Goal: Transaction & Acquisition: Obtain resource

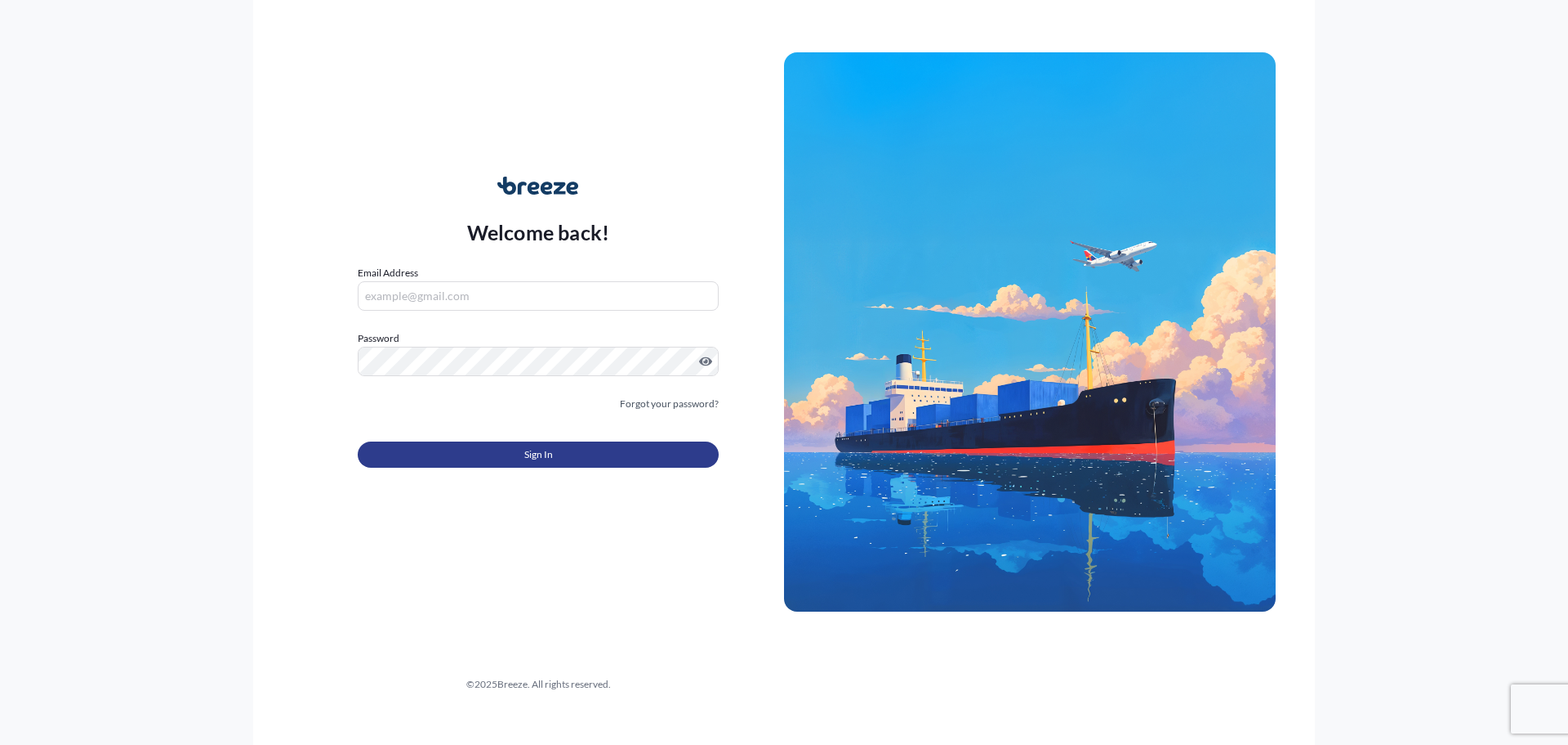
type input "[EMAIL_ADDRESS][DOMAIN_NAME]"
click at [528, 456] on span "Sign In" at bounding box center [539, 455] width 28 height 16
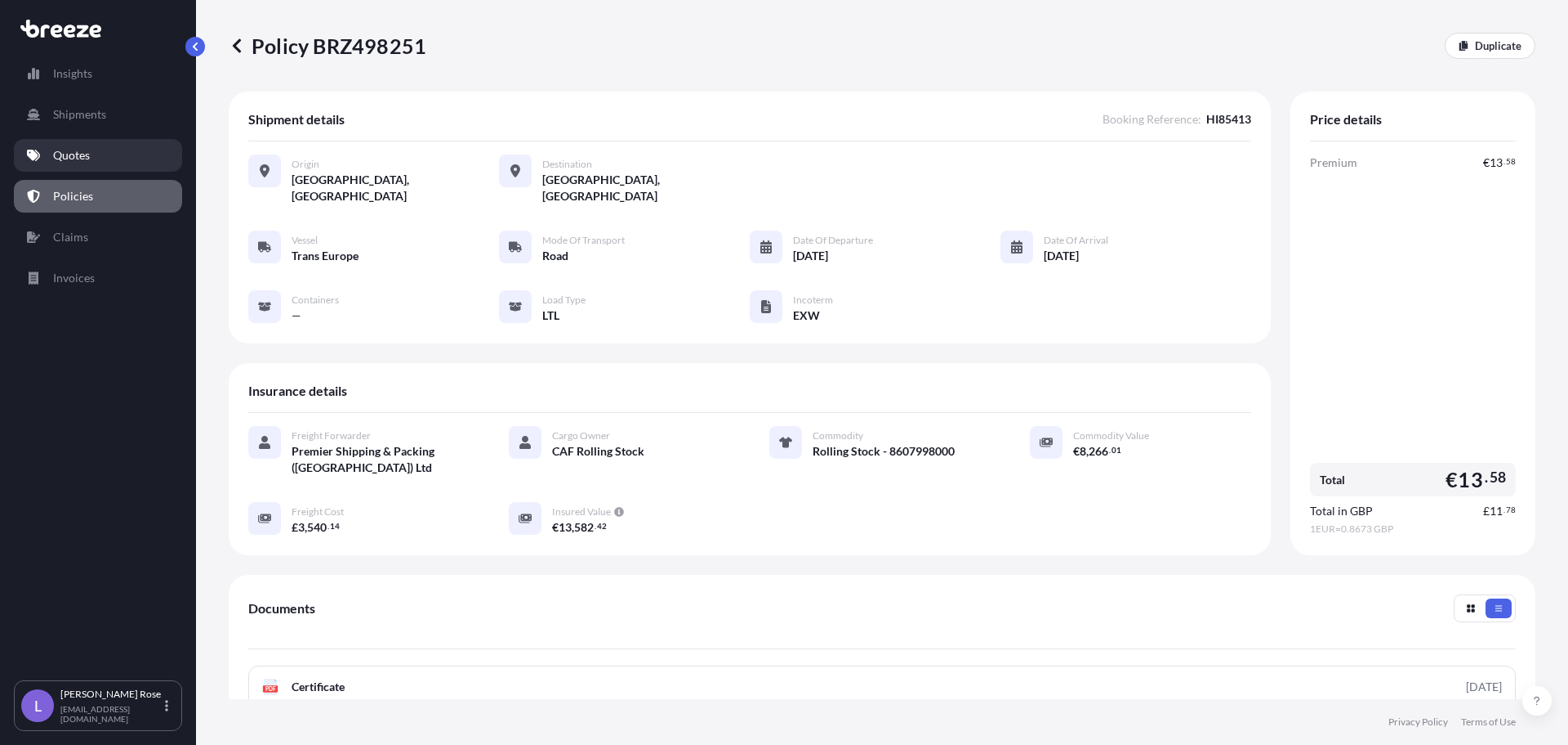
click at [79, 149] on p "Quotes" at bounding box center [71, 155] width 36 height 16
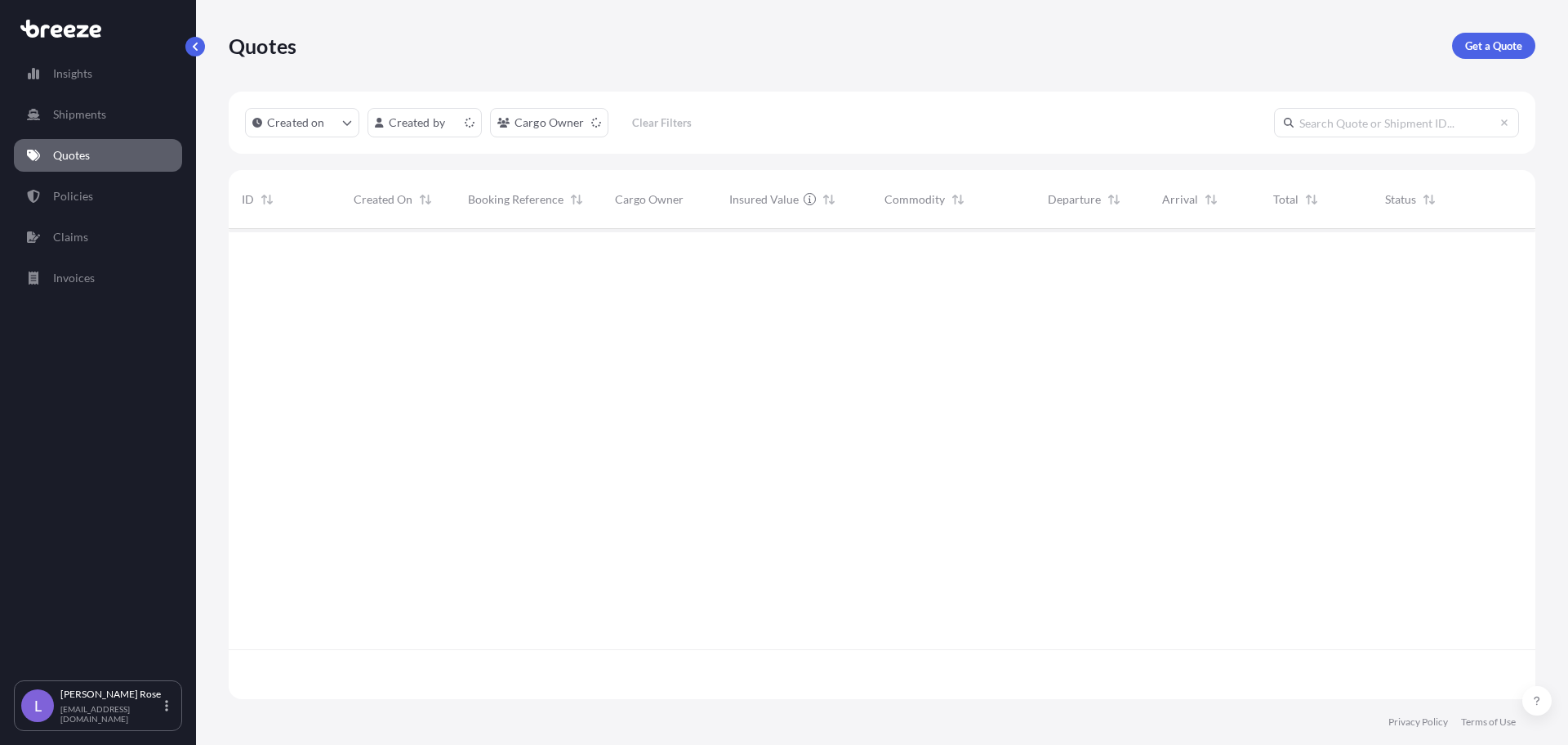
scroll to position [467, 1295]
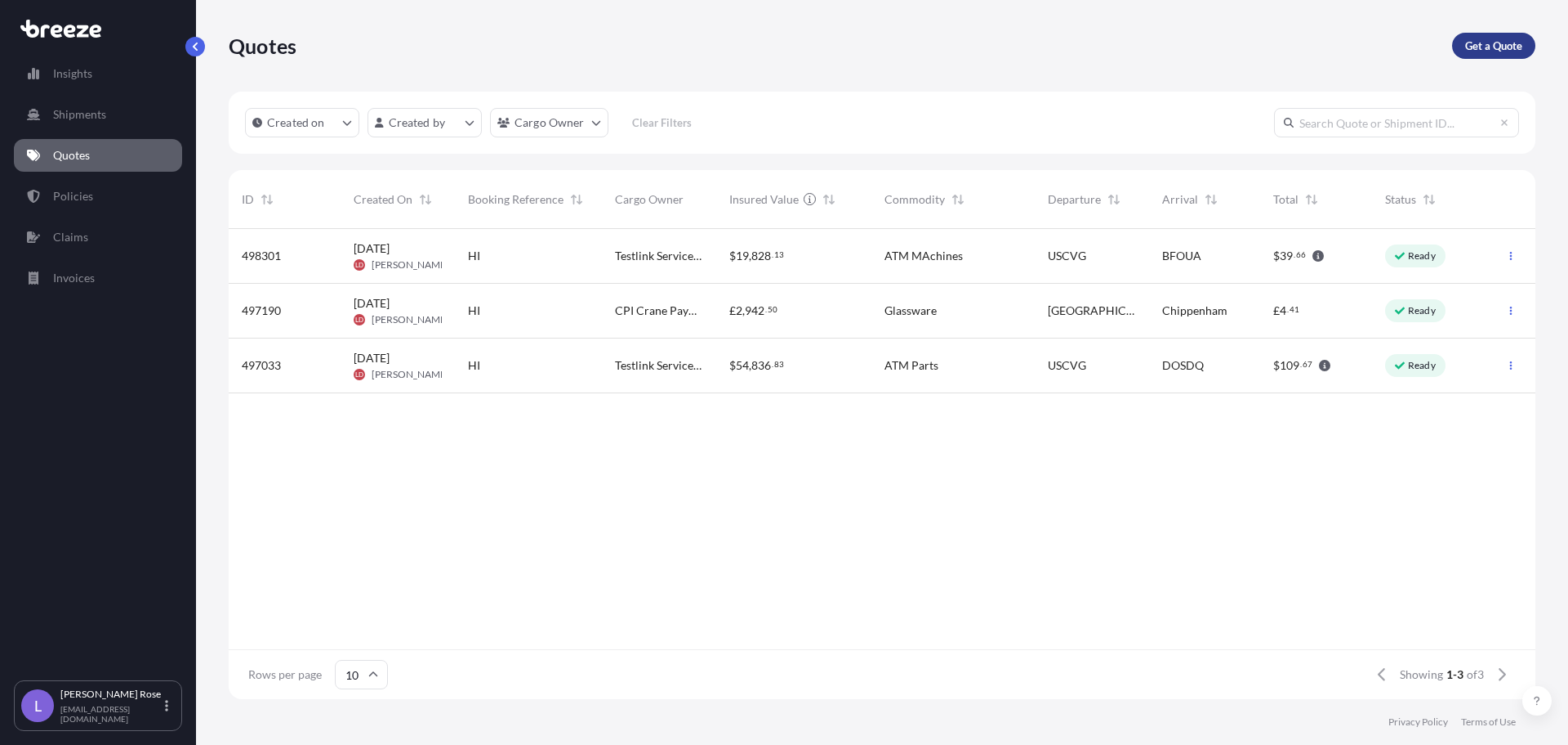
click at [1480, 52] on p "Get a Quote" at bounding box center [1493, 45] width 57 height 16
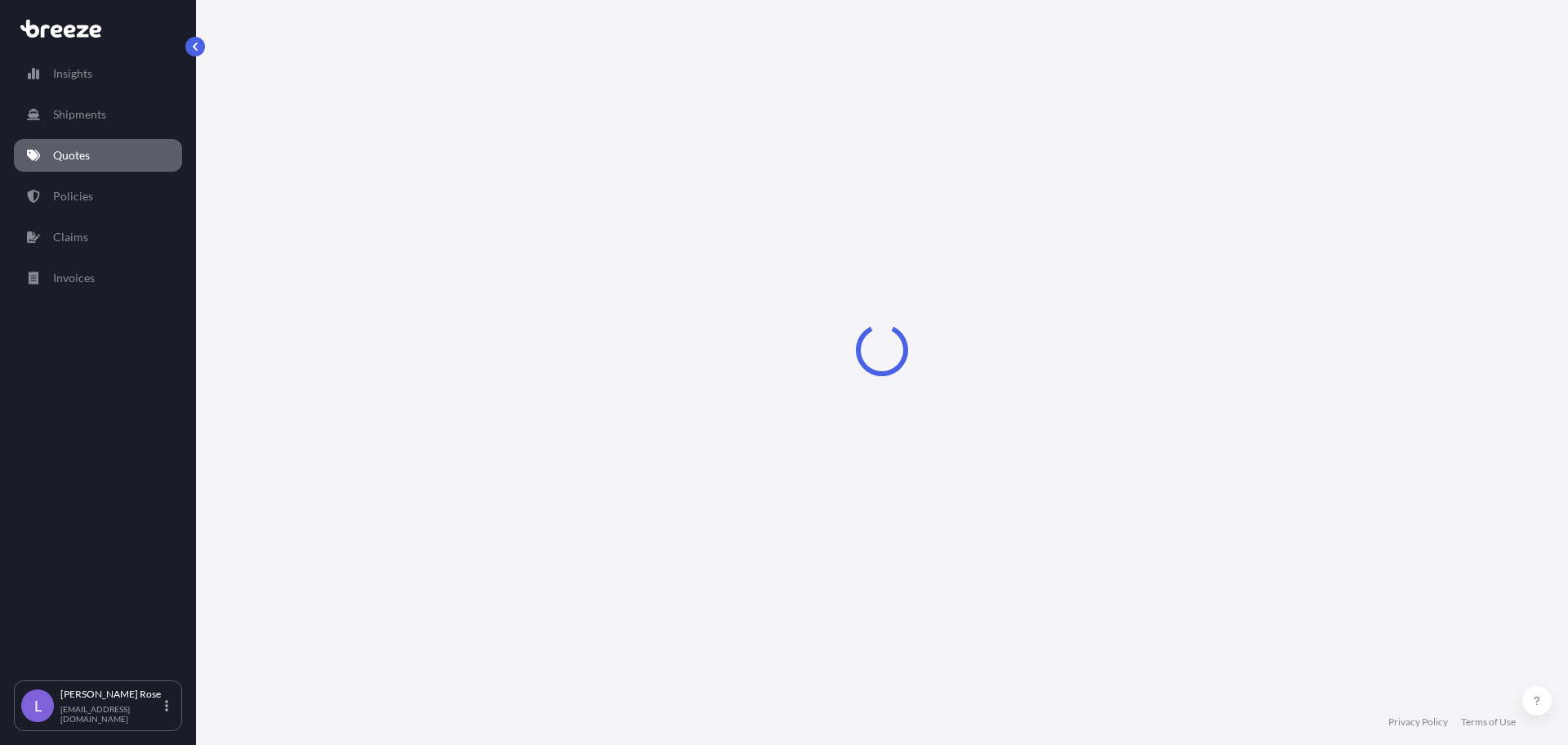
select select "Sea"
select select "1"
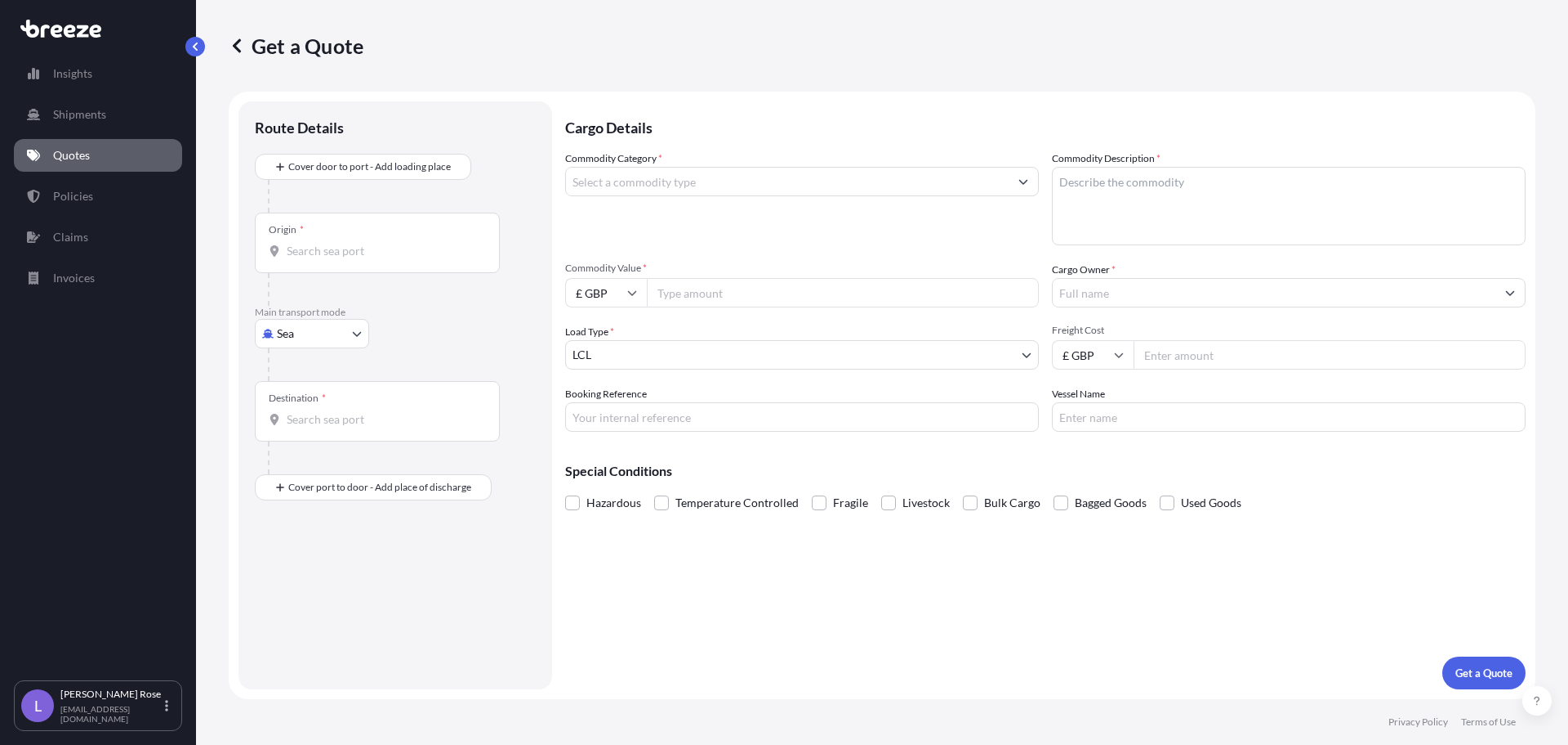
click at [334, 336] on body "Insights Shipments Quotes Policies Claims Invoices L [PERSON_NAME] [PERSON_NAME…" at bounding box center [784, 372] width 1568 height 745
click at [325, 426] on div "Road" at bounding box center [312, 434] width 101 height 29
select select "Road"
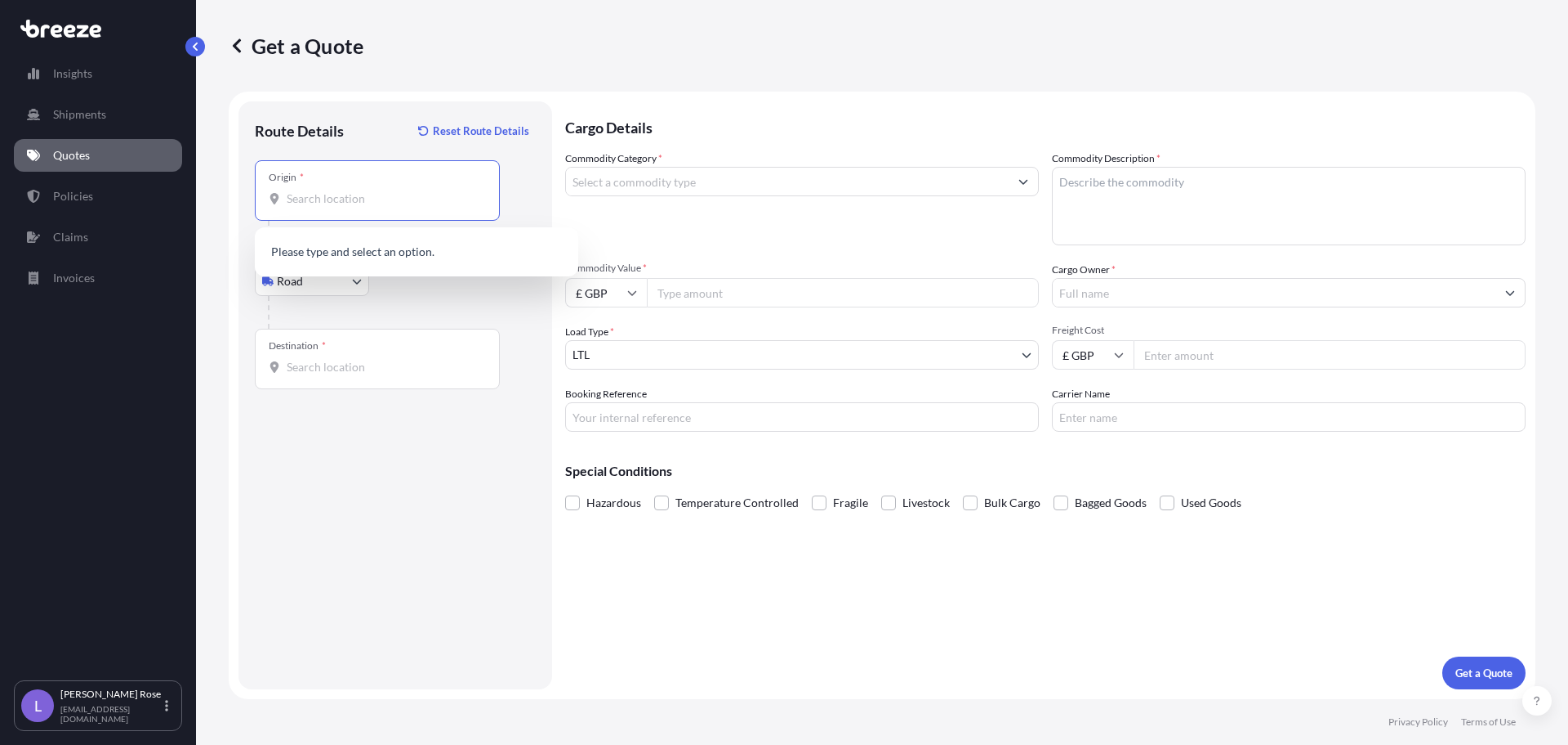
click at [327, 194] on input "Origin *" at bounding box center [382, 198] width 193 height 16
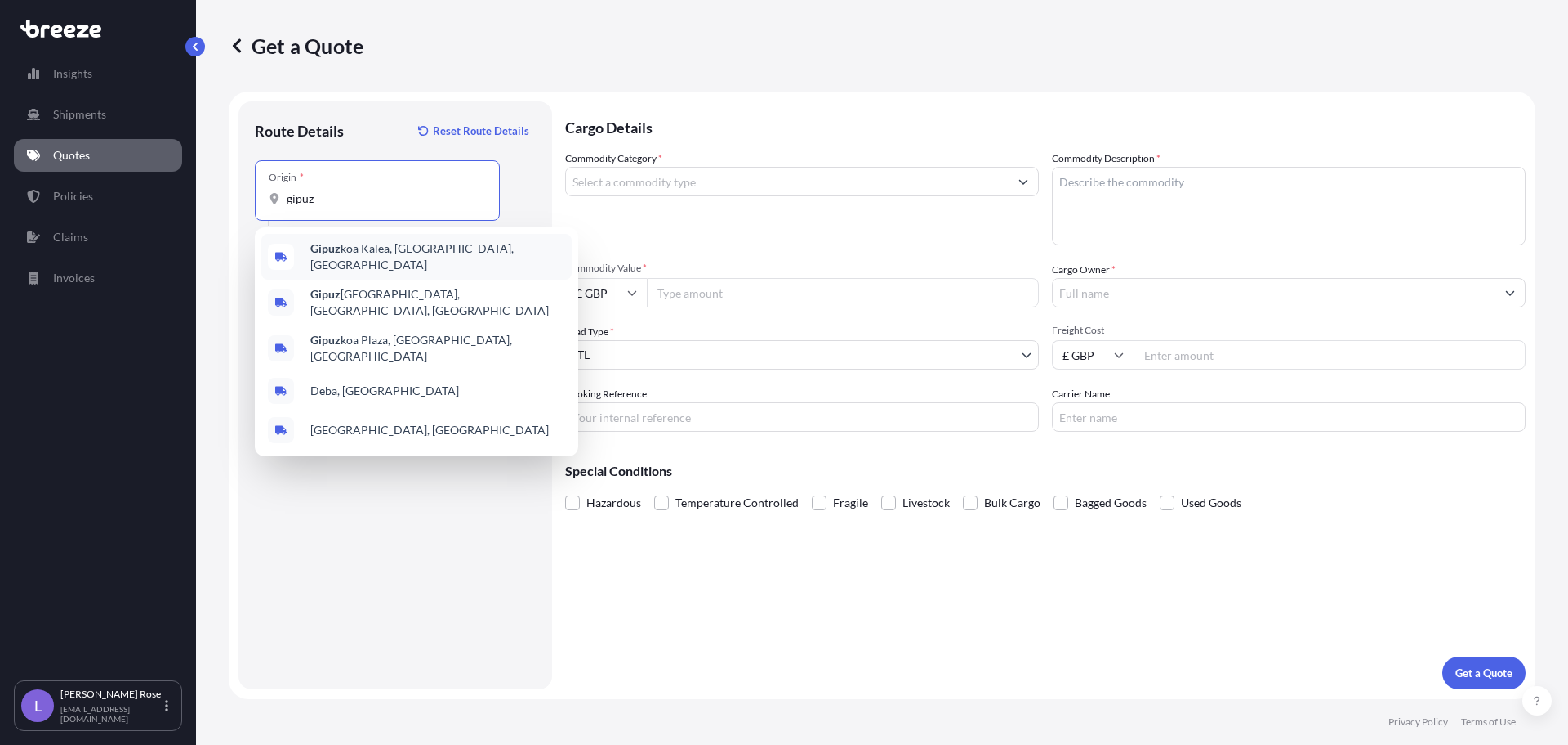
drag, startPoint x: 372, startPoint y: 201, endPoint x: 122, endPoint y: 201, distance: 250.0
click at [122, 201] on div "Insights Shipments Quotes Policies Claims Invoices L [PERSON_NAME] [PERSON_NAME…" at bounding box center [784, 372] width 1568 height 745
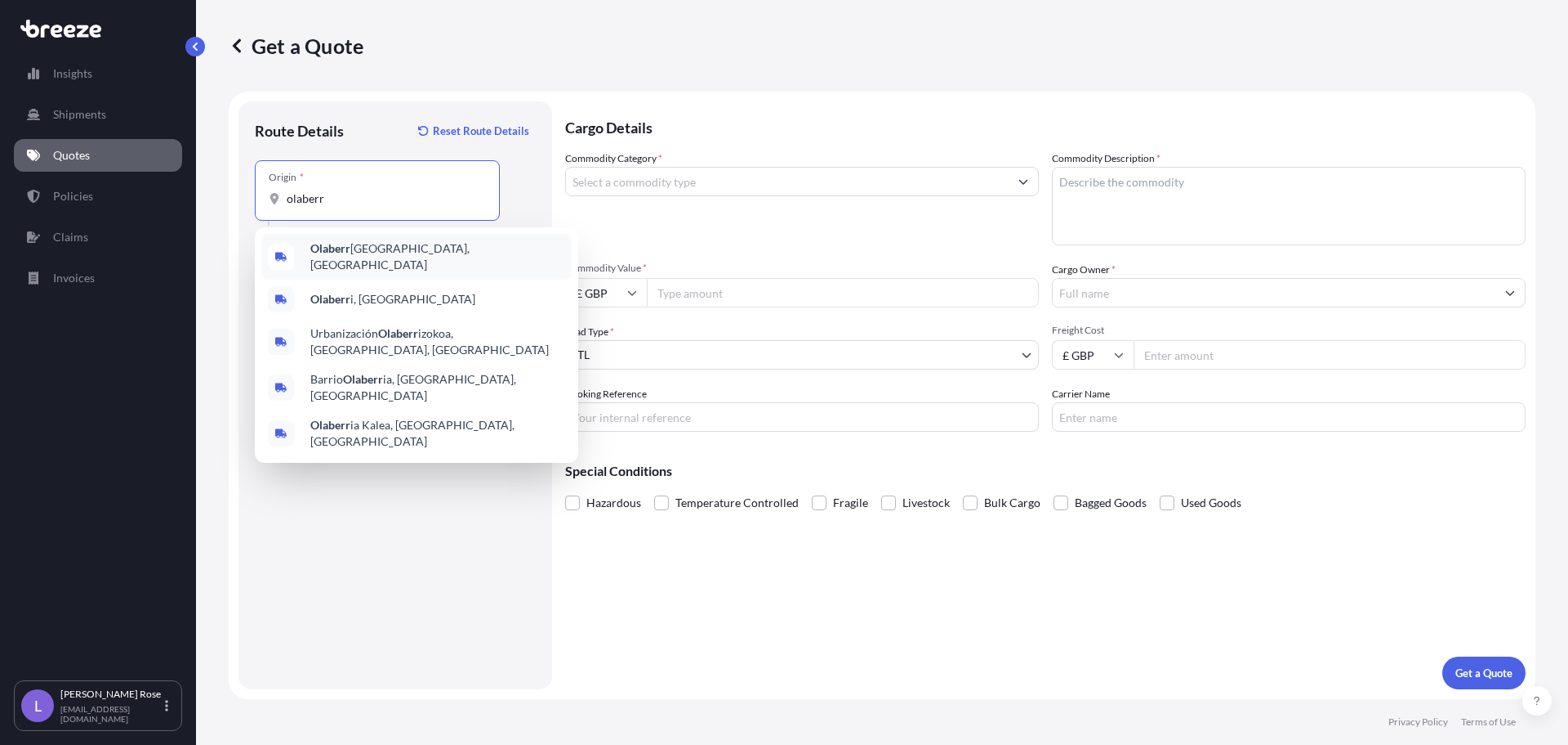
click at [311, 242] on div "Olaberr ia, [GEOGRAPHIC_DATA]" at bounding box center [417, 257] width 311 height 46
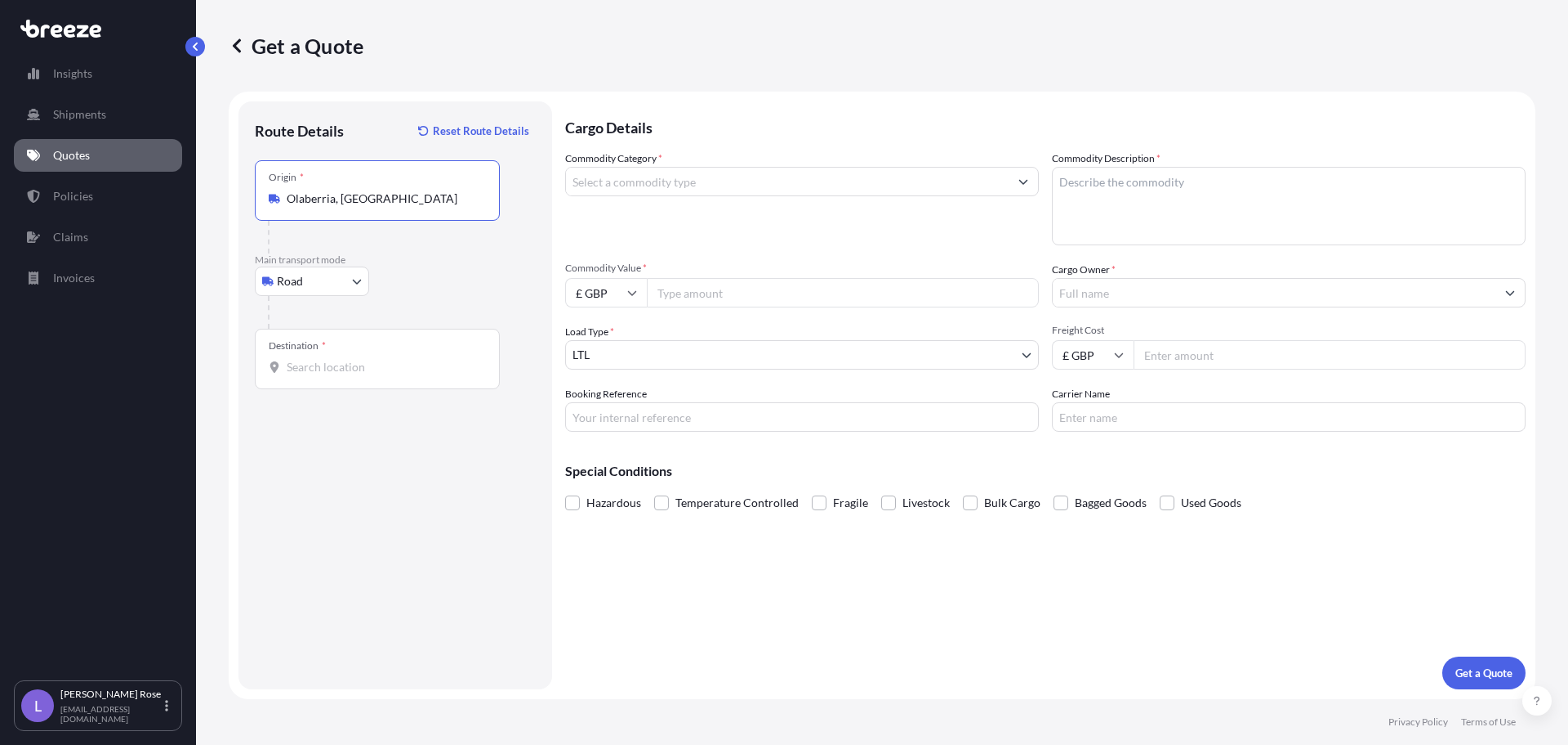
type input "Olaberria, [GEOGRAPHIC_DATA]"
click at [334, 352] on div "Destination *" at bounding box center [377, 359] width 245 height 60
click at [334, 359] on input "Destination *" at bounding box center [382, 367] width 193 height 16
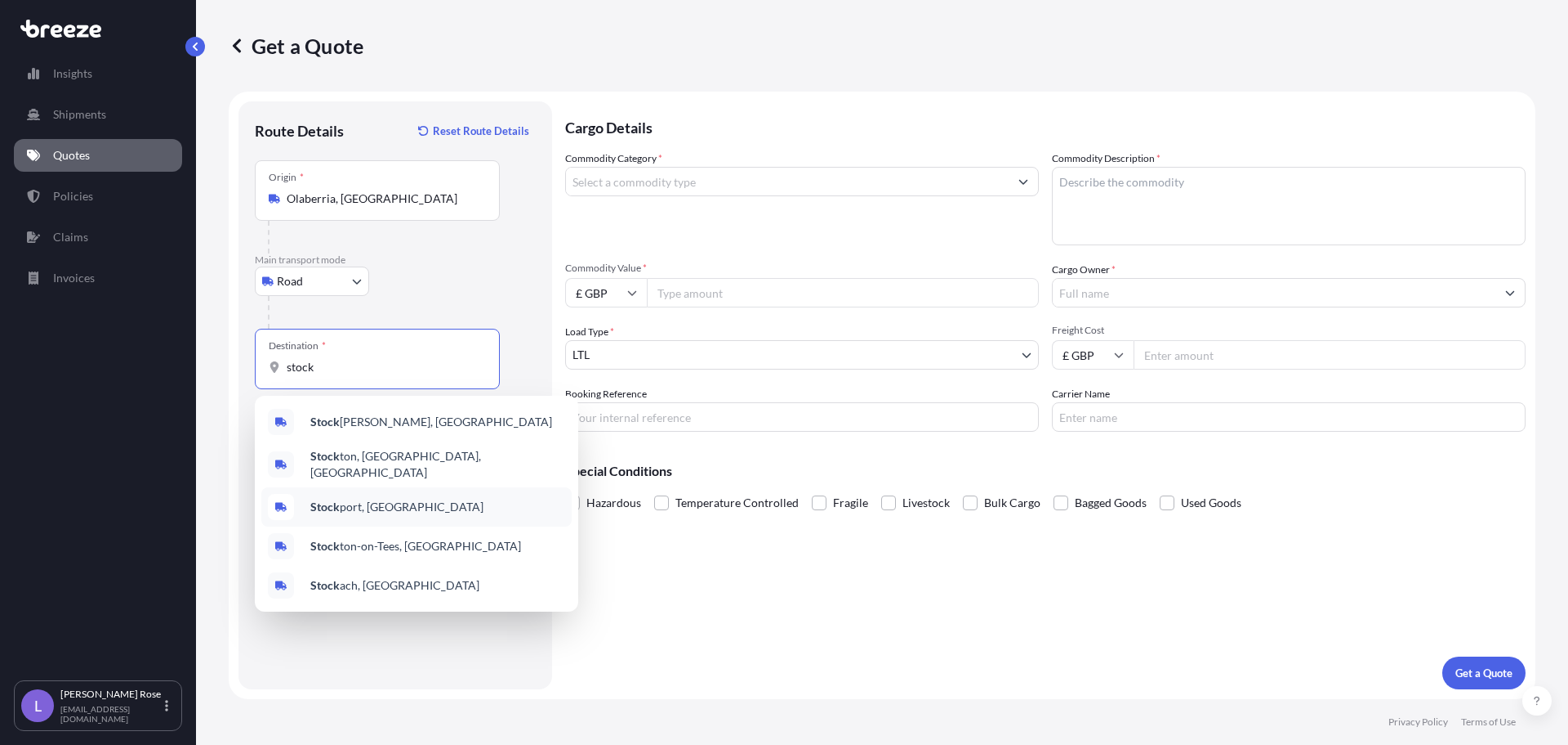
click at [357, 491] on div "Stock port, [GEOGRAPHIC_DATA]" at bounding box center [417, 507] width 311 height 39
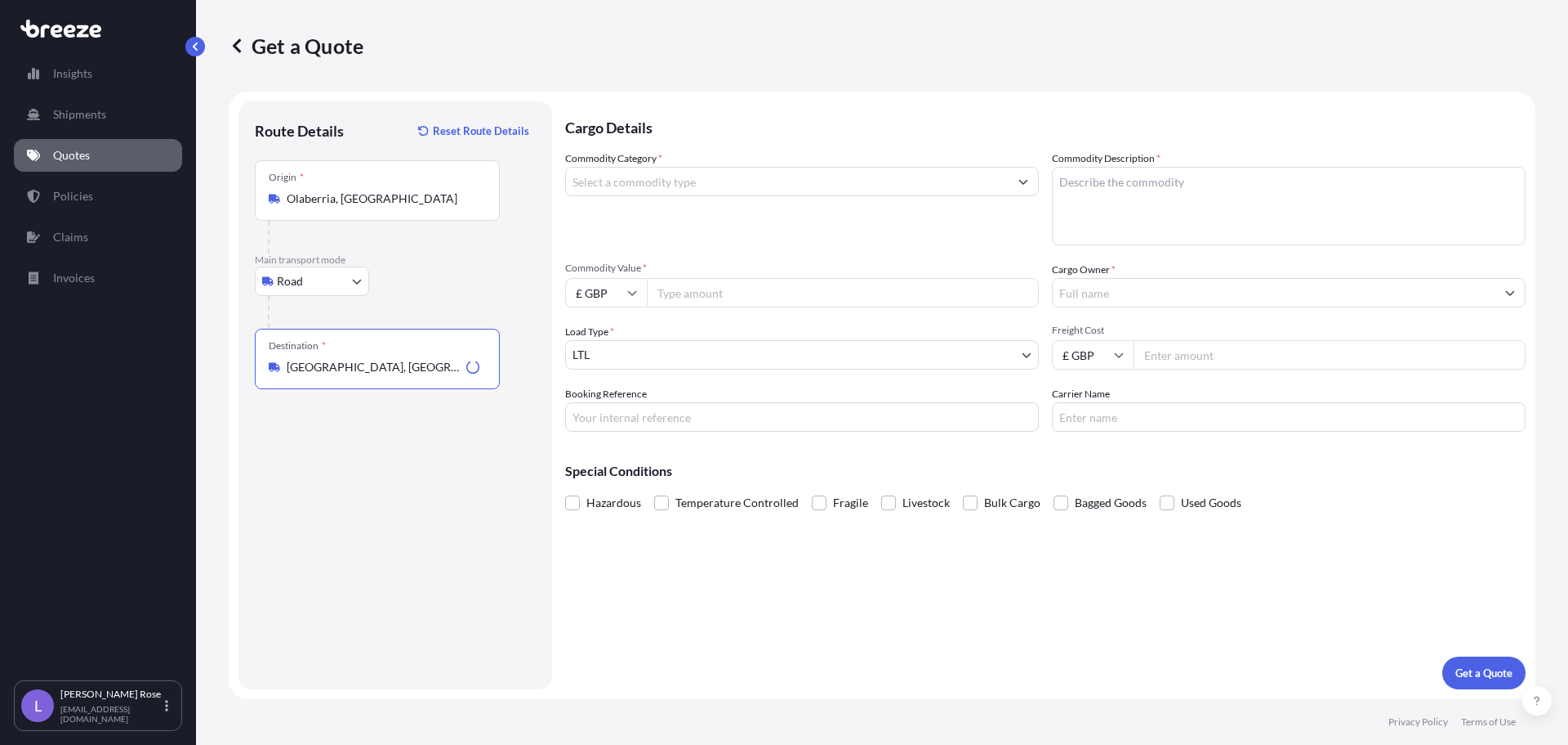
type input "[GEOGRAPHIC_DATA], [GEOGRAPHIC_DATA]"
click at [648, 186] on input "Commodity Category *" at bounding box center [787, 181] width 443 height 29
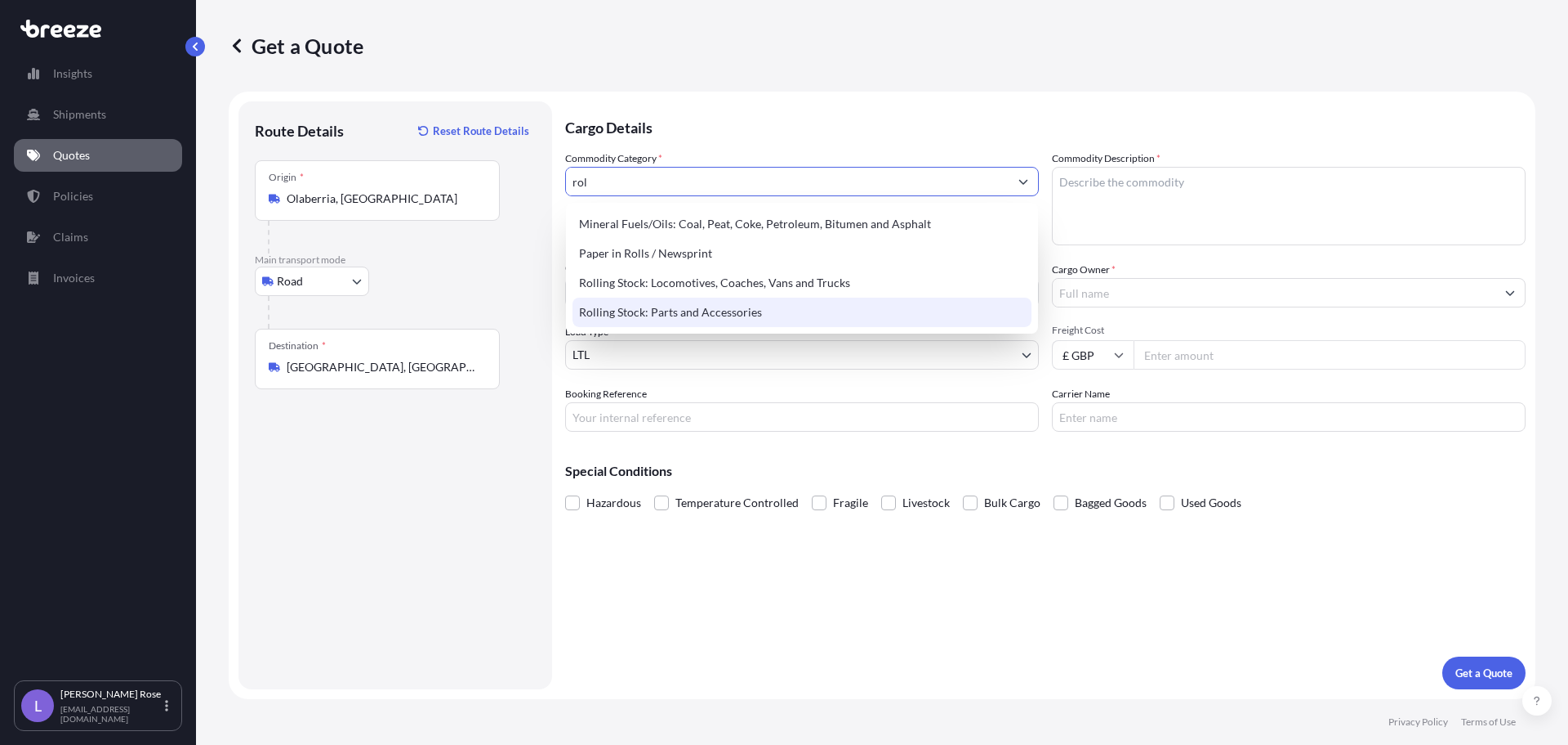
click at [666, 306] on div "Rolling Stock: Parts and Accessories" at bounding box center [801, 312] width 459 height 29
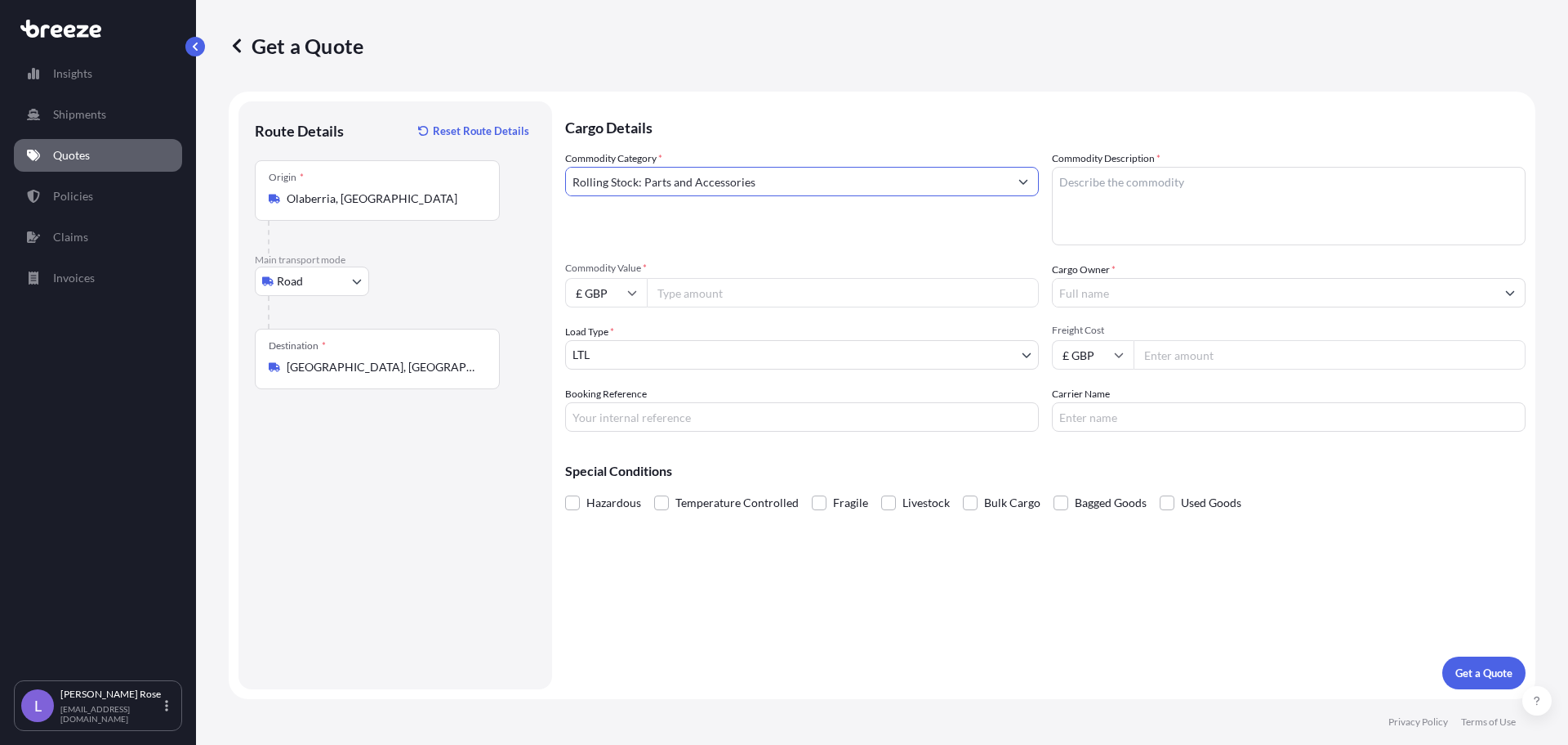
type input "Rolling Stock: Parts and Accessories"
click at [1145, 200] on textarea "Commodity Description *" at bounding box center [1289, 206] width 474 height 78
type textarea "Rail Parts - 8607998000"
click at [638, 291] on input "£ GBP" at bounding box center [606, 292] width 82 height 29
click at [590, 340] on div "€ EUR" at bounding box center [605, 337] width 68 height 31
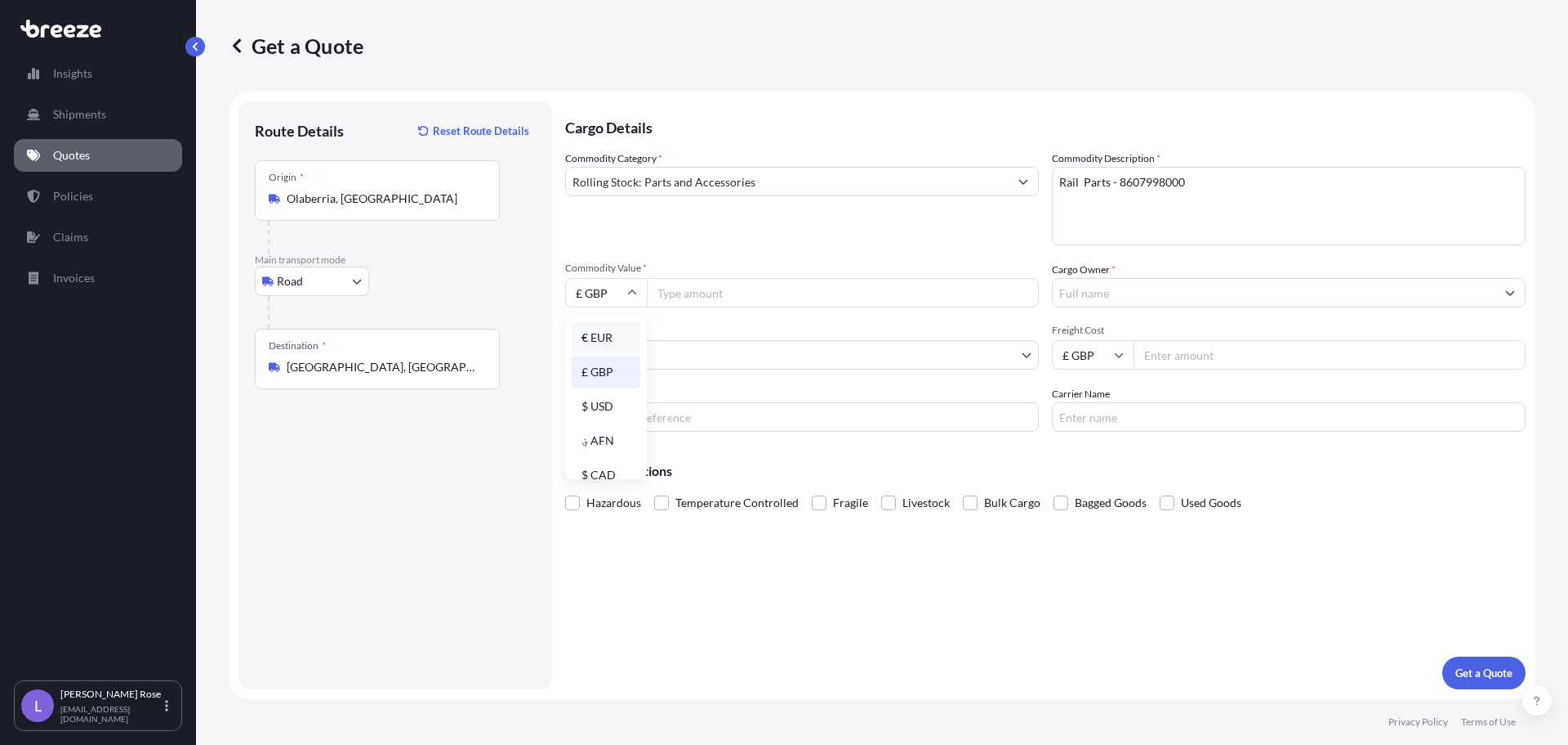
type input "€ EUR"
click at [748, 296] on input "Commodity Value *" at bounding box center [843, 292] width 392 height 29
type input "840.50"
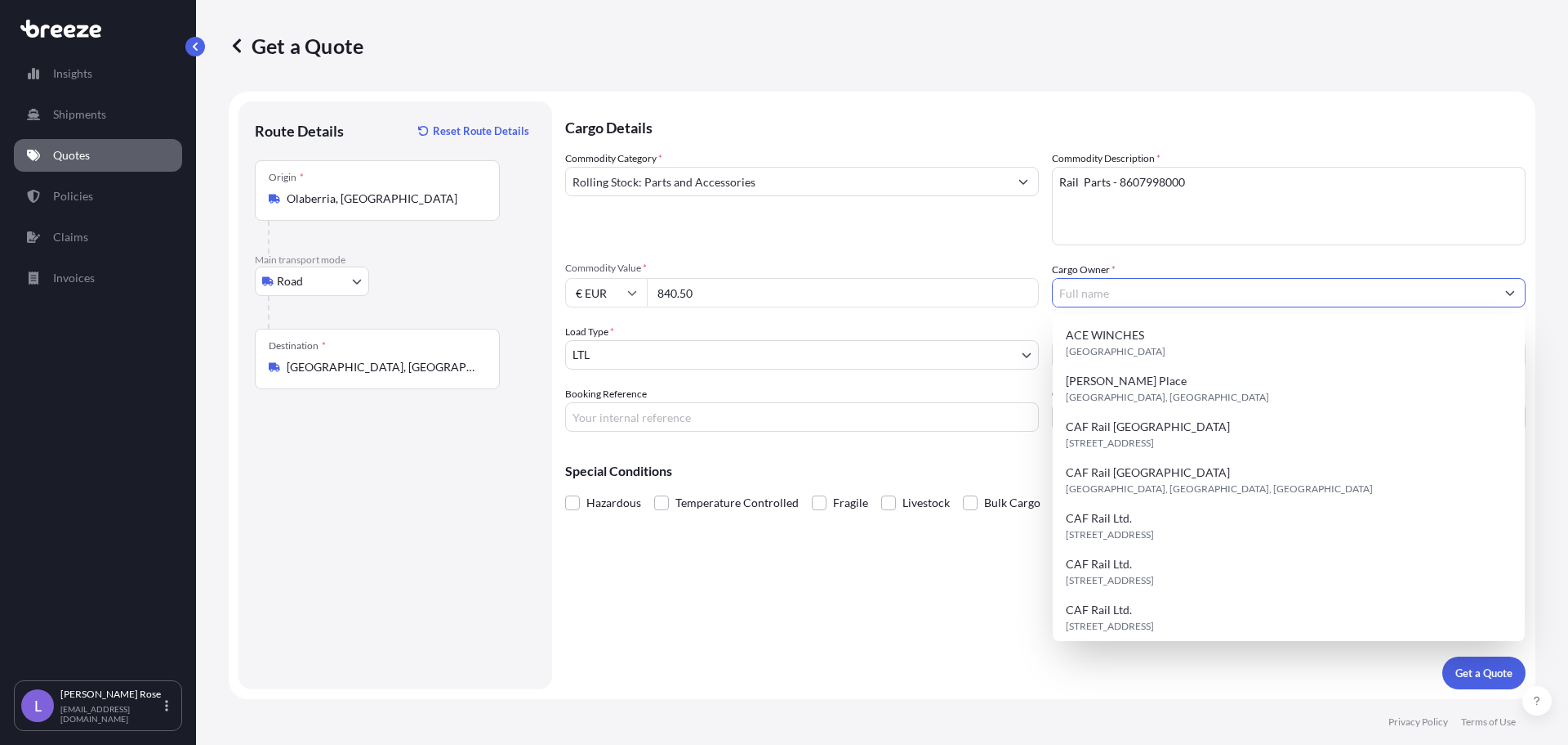
click at [1130, 295] on input "Cargo Owner *" at bounding box center [1273, 292] width 443 height 29
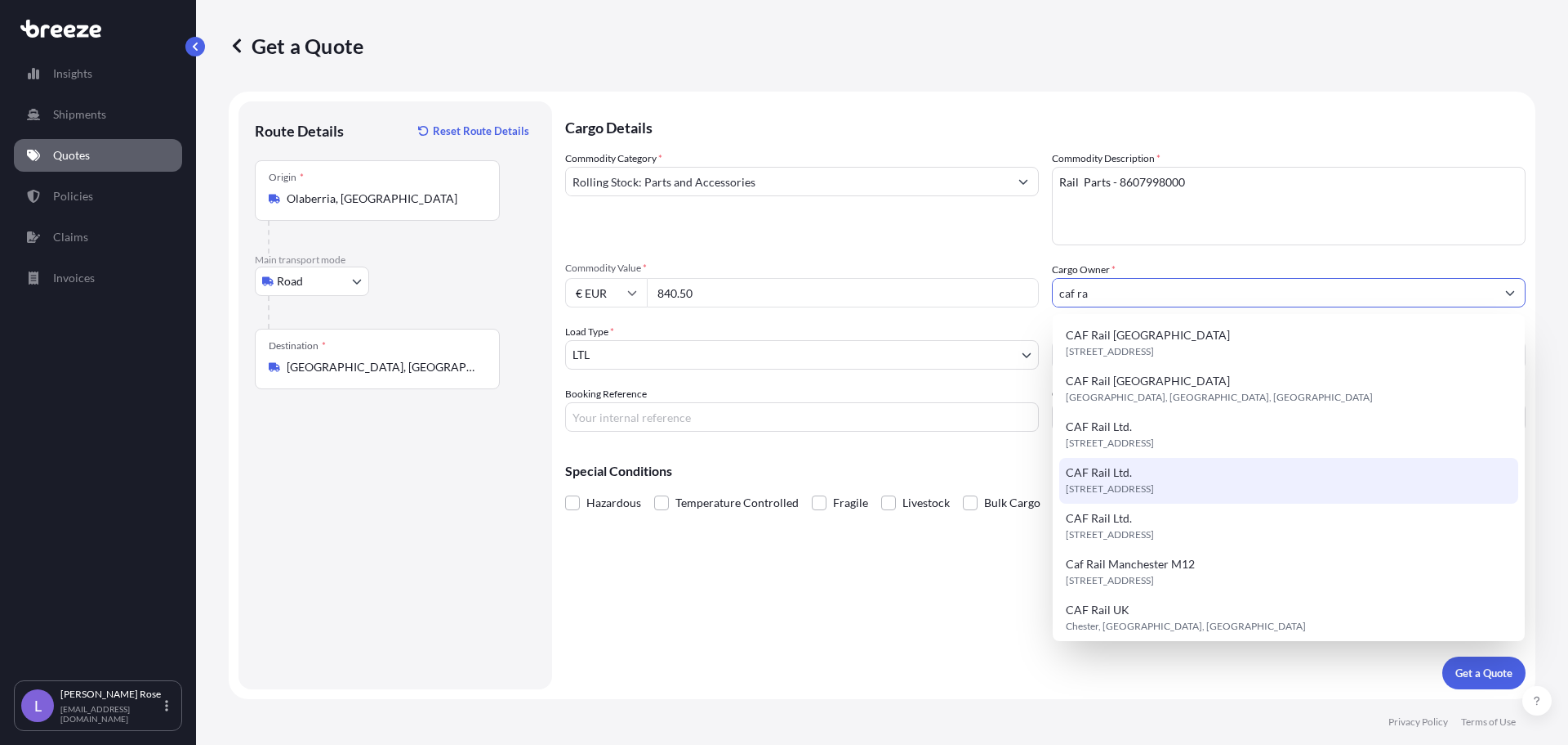
click at [1162, 472] on div "CAF Rail Ltd. [STREET_ADDRESS]" at bounding box center [1288, 480] width 459 height 46
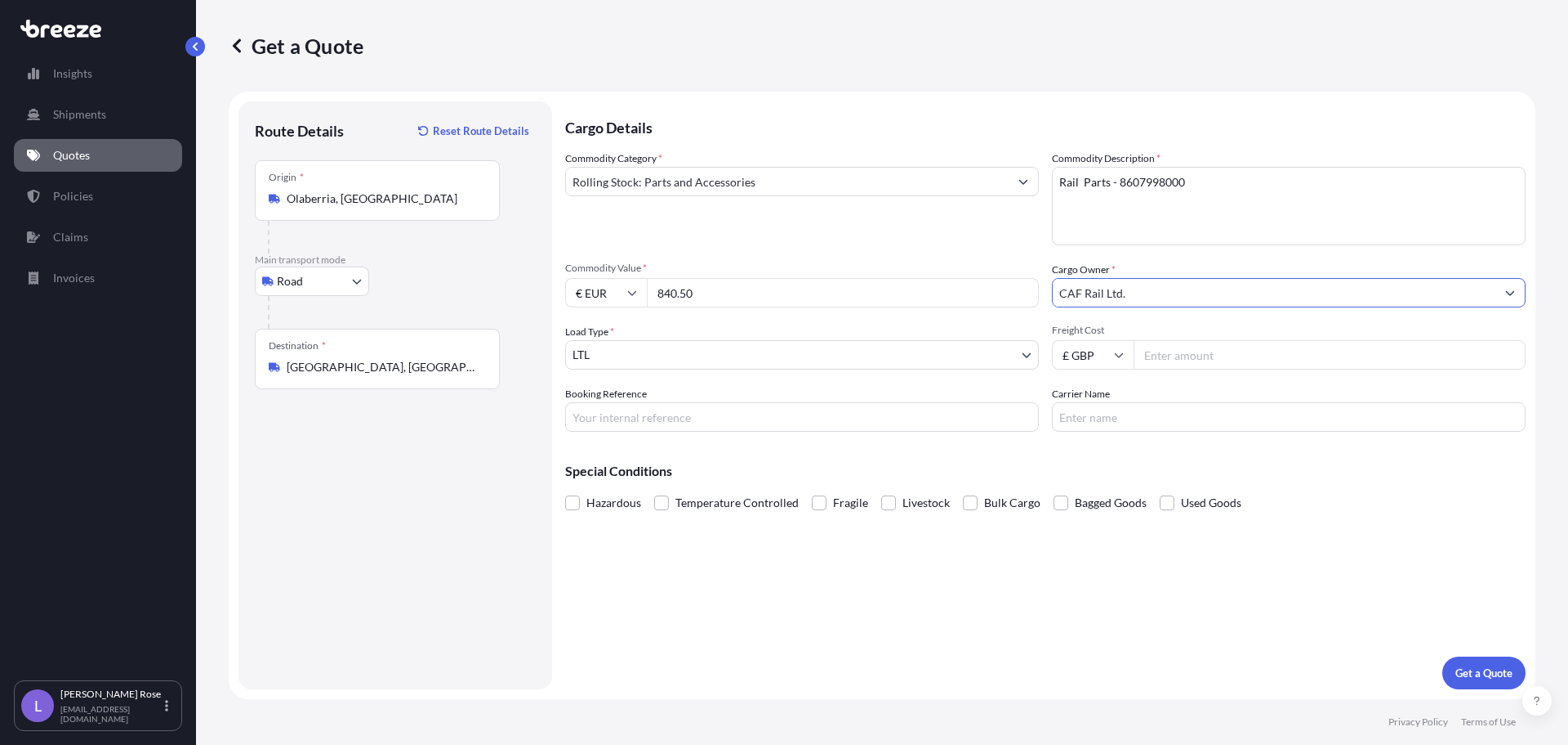
type input "CAF Rail Ltd."
click at [1154, 348] on input "Freight Cost" at bounding box center [1330, 354] width 392 height 29
type input "385.00"
click at [967, 416] on input "Booking Reference" at bounding box center [802, 416] width 474 height 29
type input "HI85440"
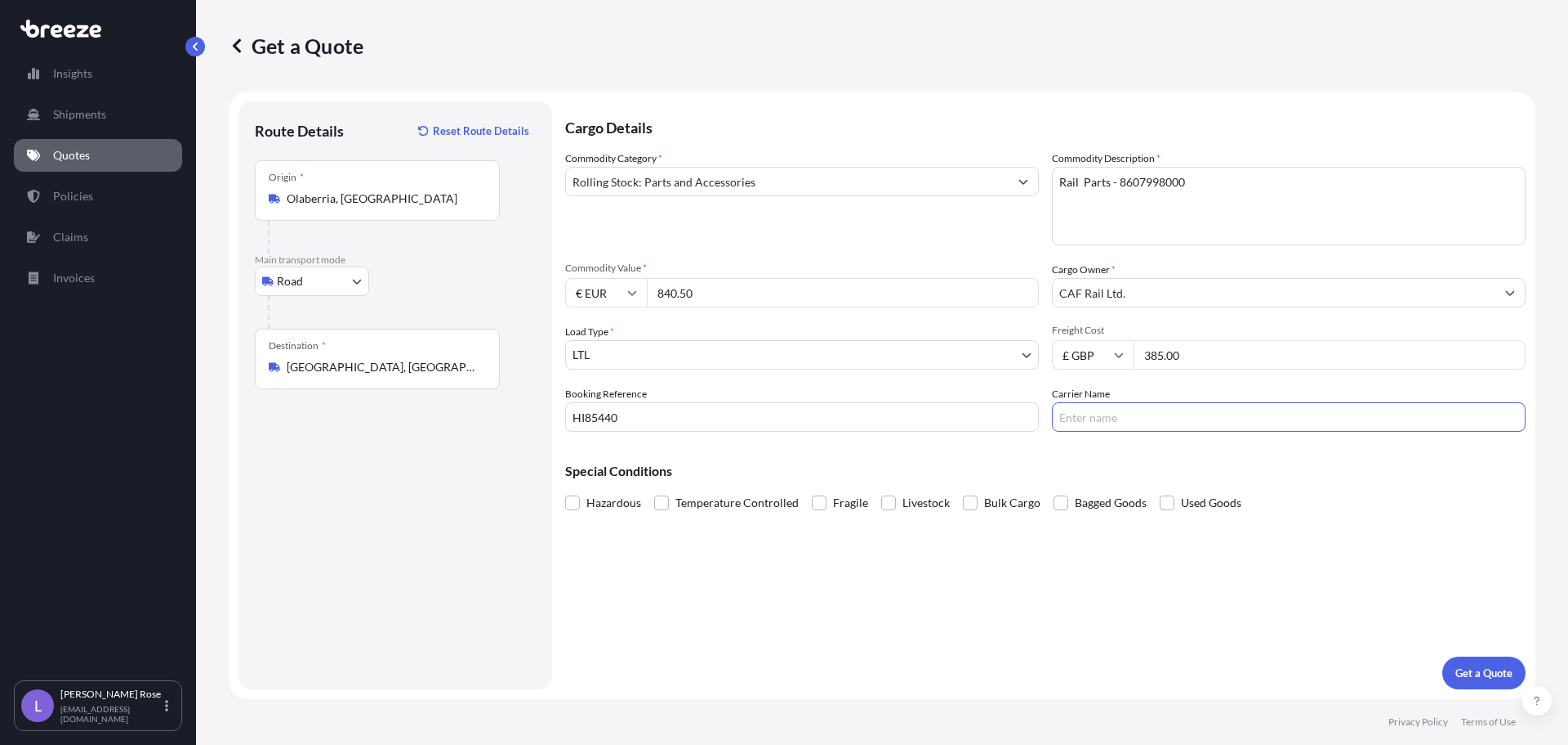
click at [1216, 426] on input "Carrier Name" at bounding box center [1289, 416] width 474 height 29
type input "Trafertir"
click at [1453, 678] on button "Get a Quote" at bounding box center [1484, 672] width 83 height 33
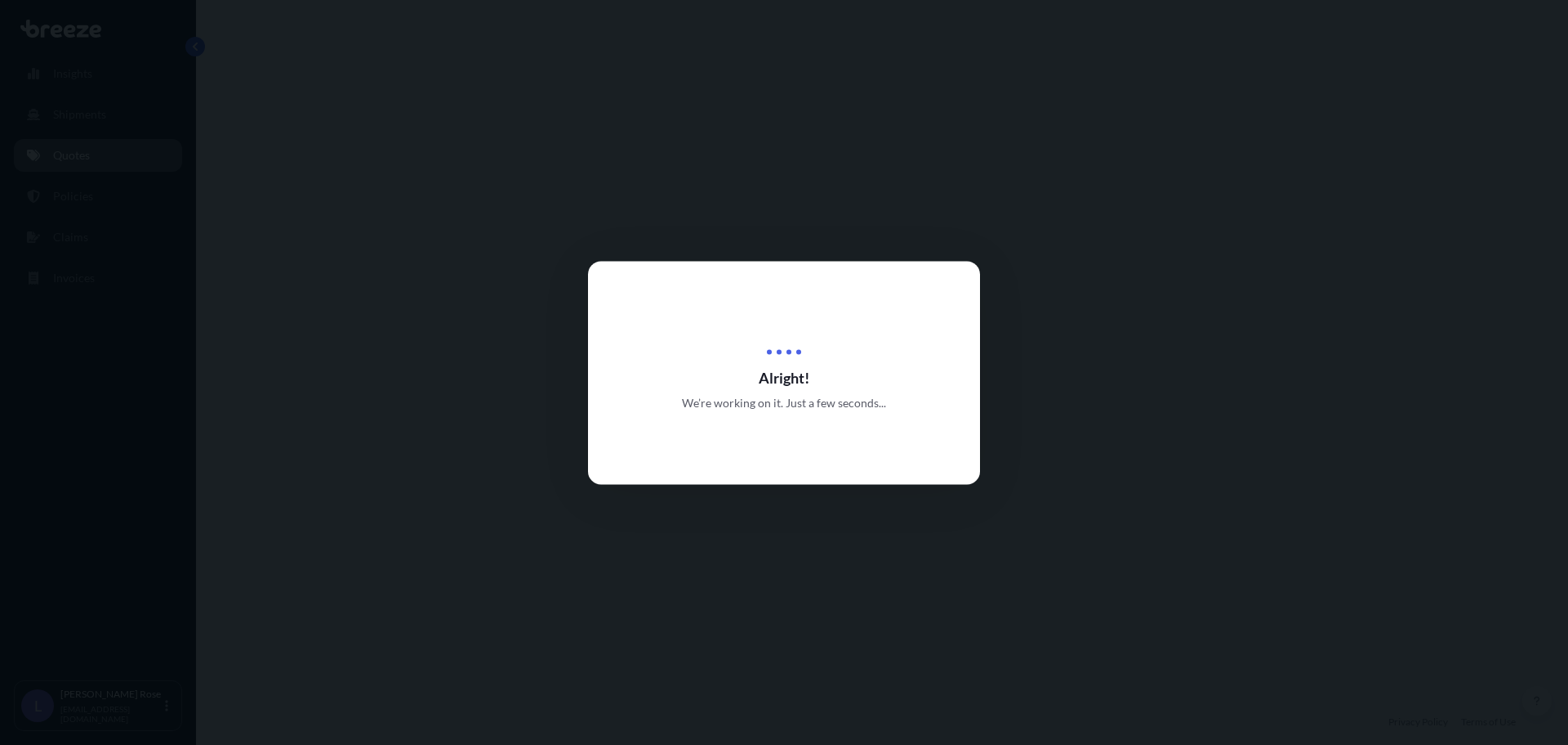
select select "Road"
select select "1"
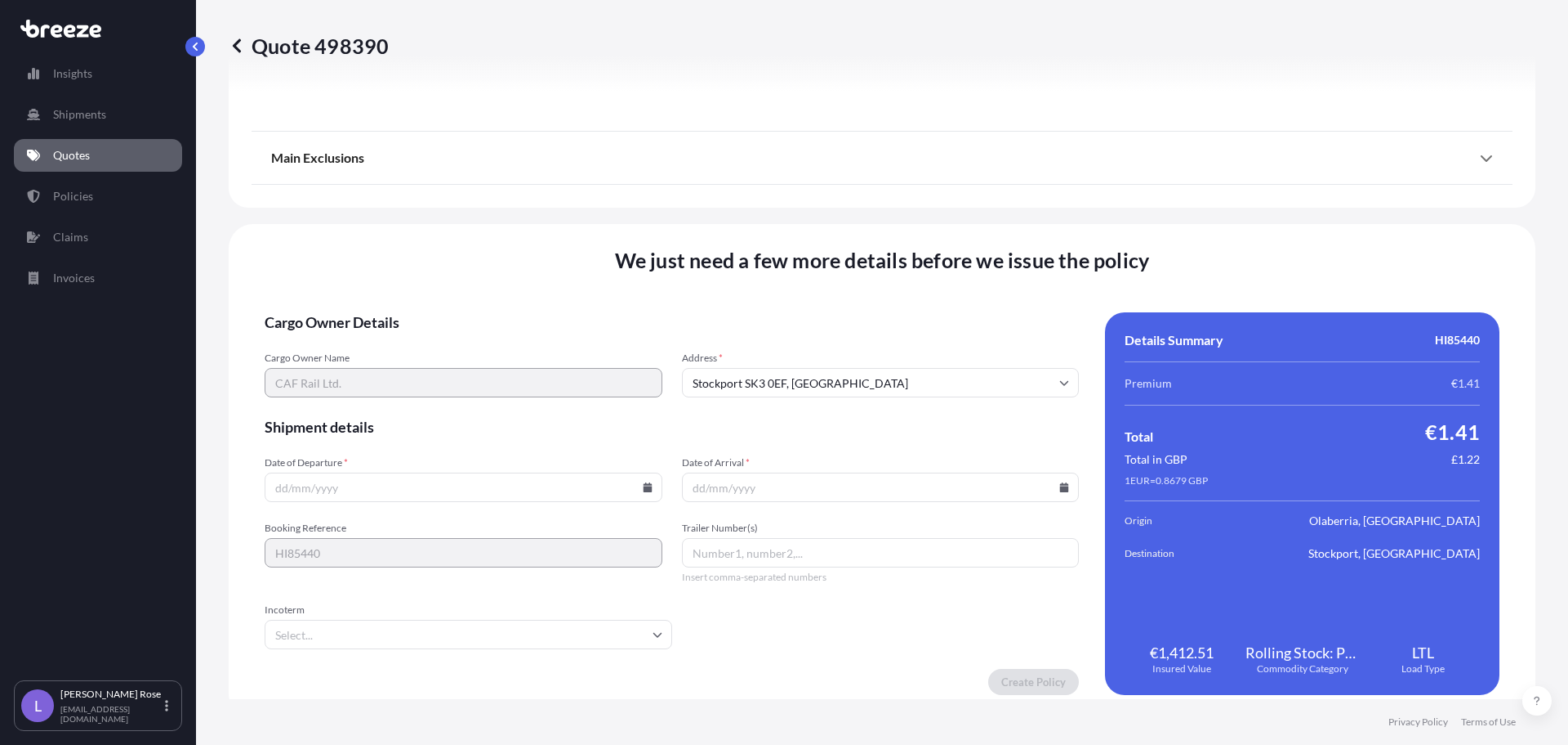
scroll to position [1850, 0]
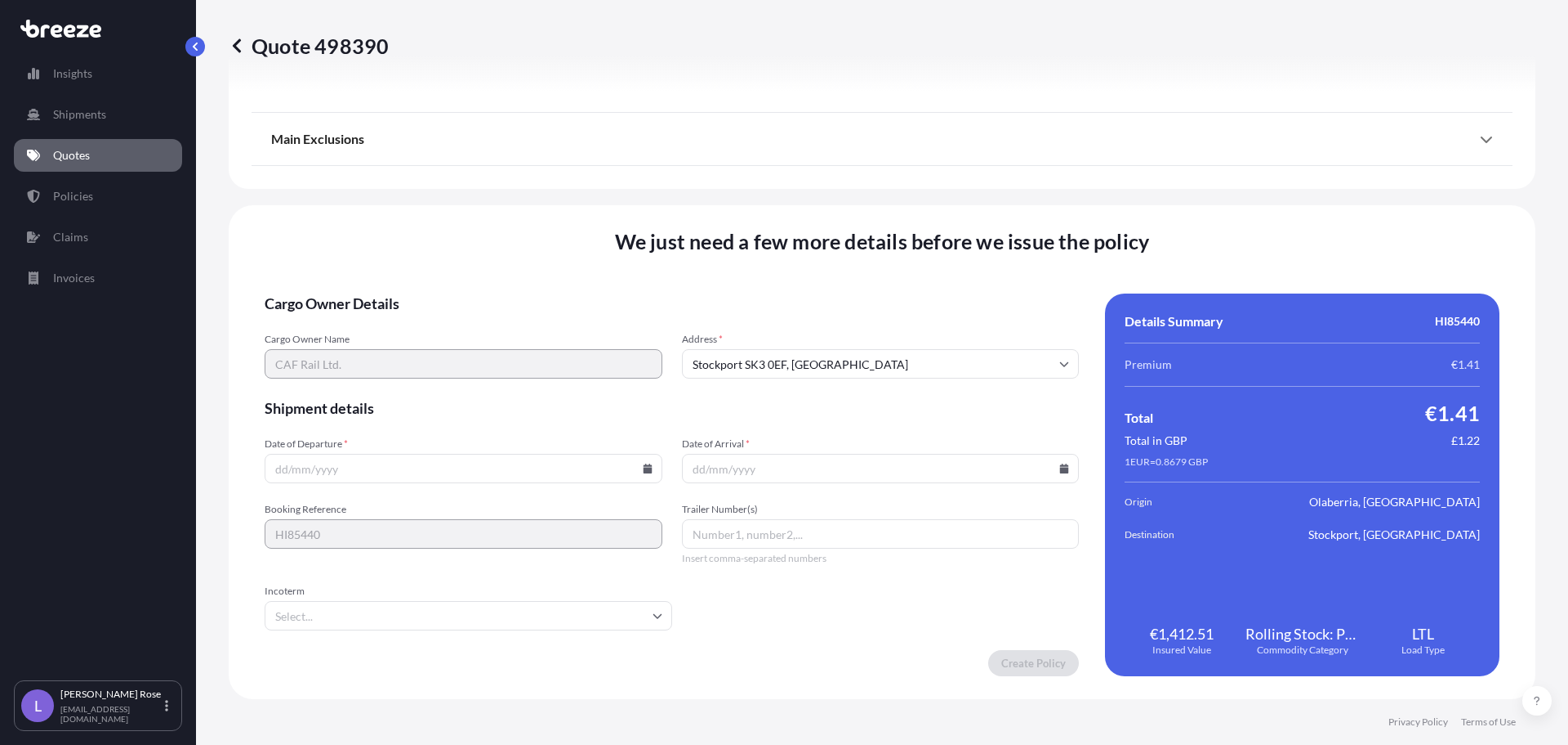
click at [644, 470] on icon at bounding box center [647, 468] width 9 height 10
click at [382, 296] on button "9" at bounding box center [385, 291] width 26 height 26
type input "[DATE]"
click at [1060, 467] on icon at bounding box center [1065, 468] width 9 height 10
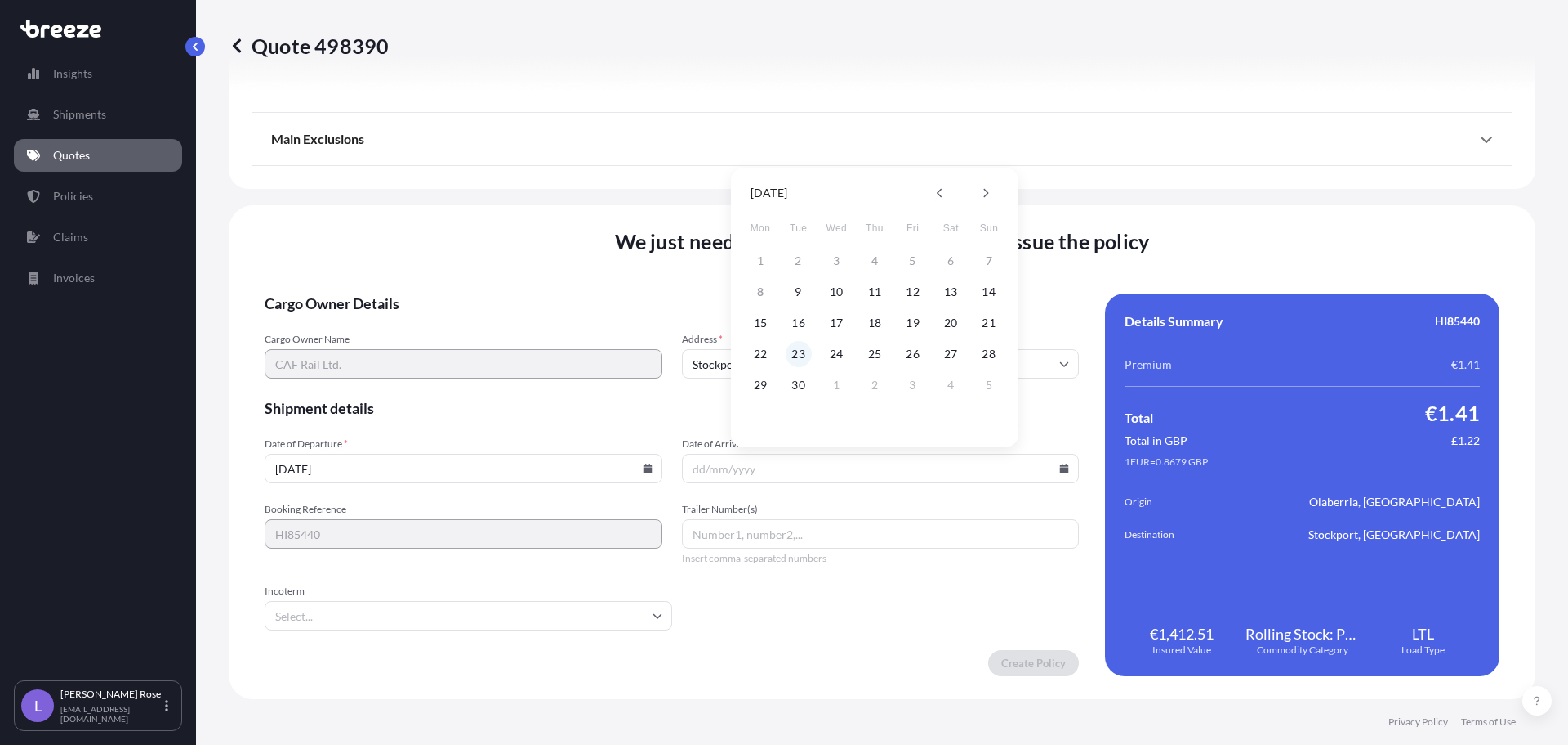
click at [800, 355] on button "23" at bounding box center [798, 353] width 26 height 26
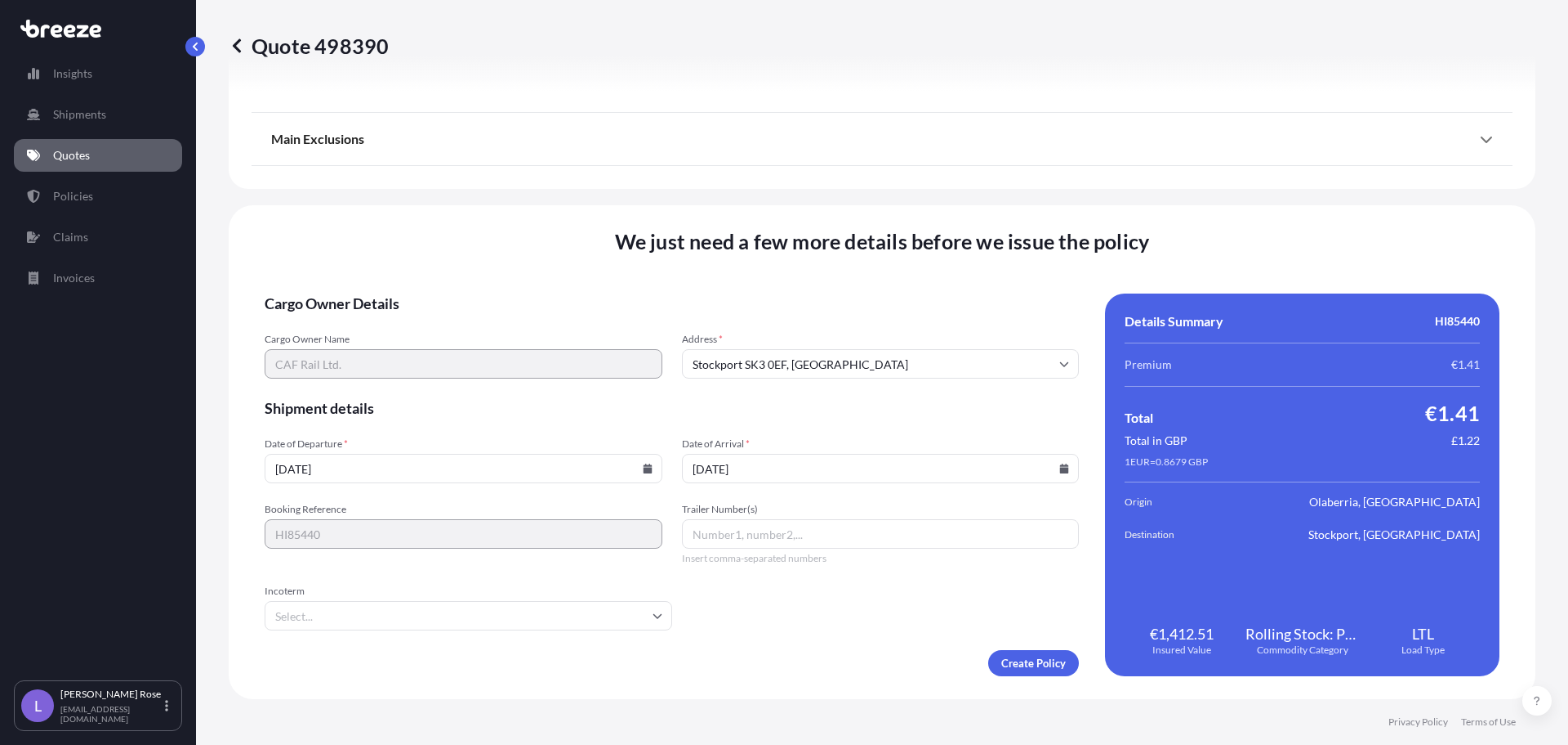
type input "[DATE]"
click at [508, 622] on input "Incoterm" at bounding box center [468, 615] width 407 height 29
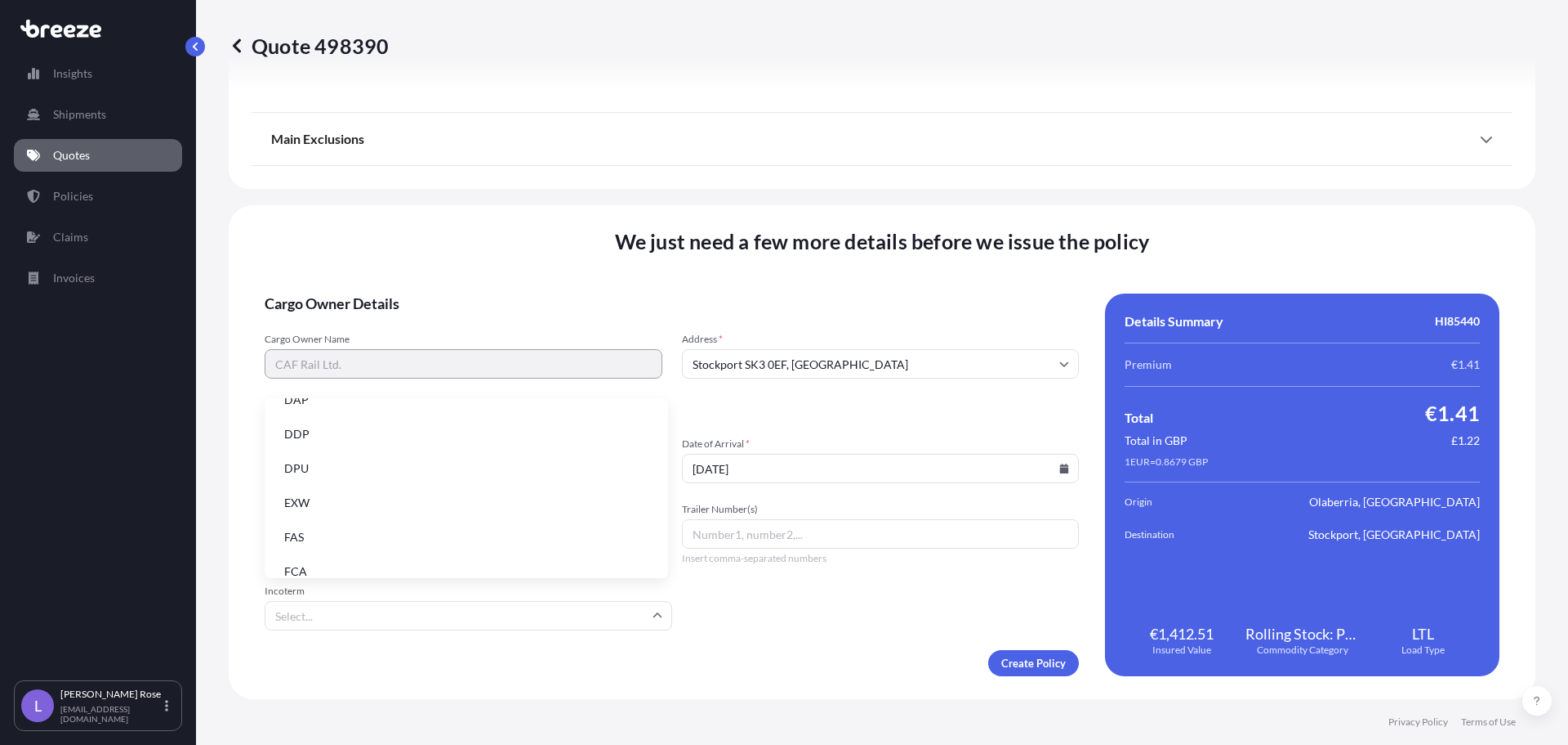
scroll to position [163, 0]
click at [332, 492] on li "EXW" at bounding box center [467, 496] width 390 height 31
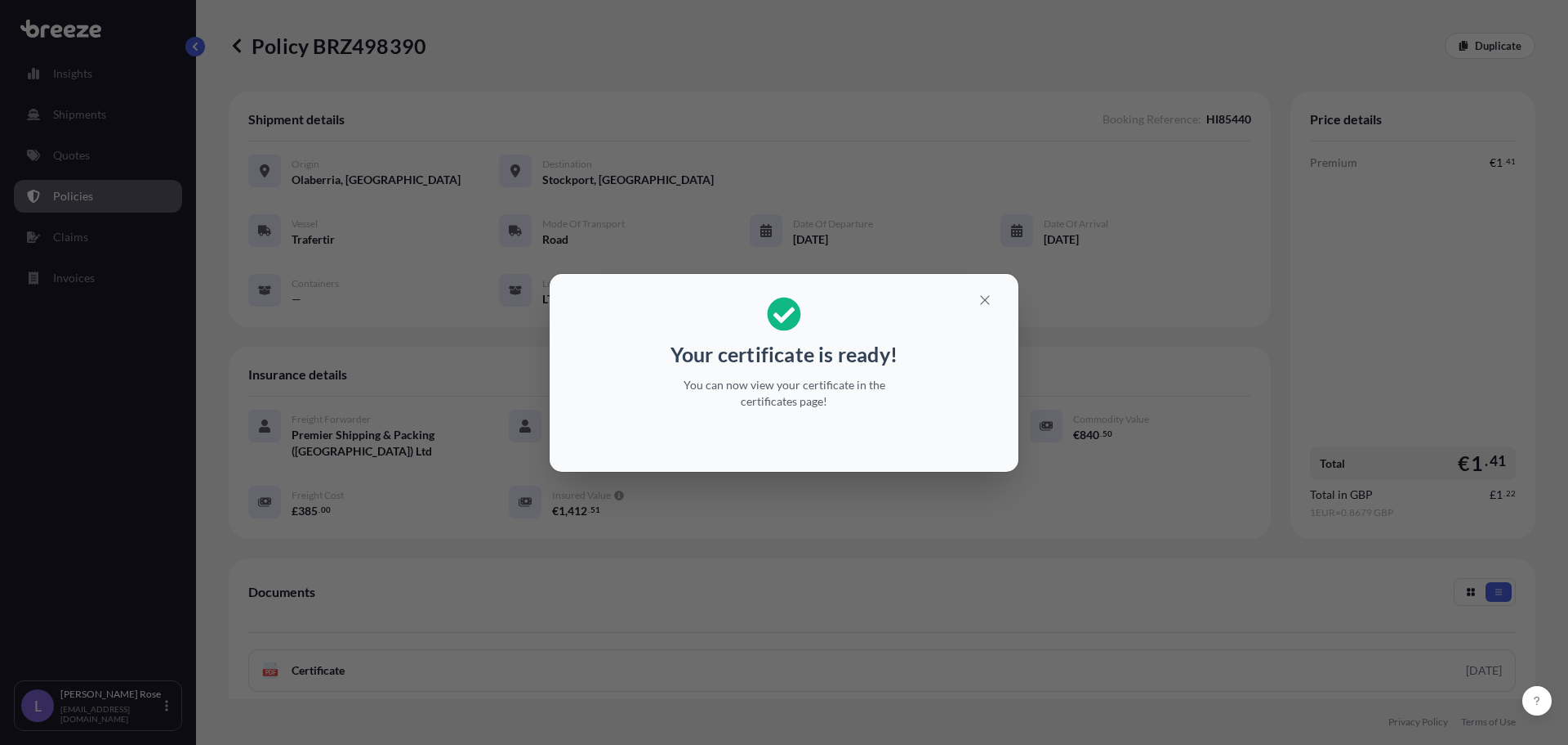
click at [939, 234] on div "Your certificate is ready! You can now view your certificate in the certificate…" at bounding box center [784, 372] width 1568 height 745
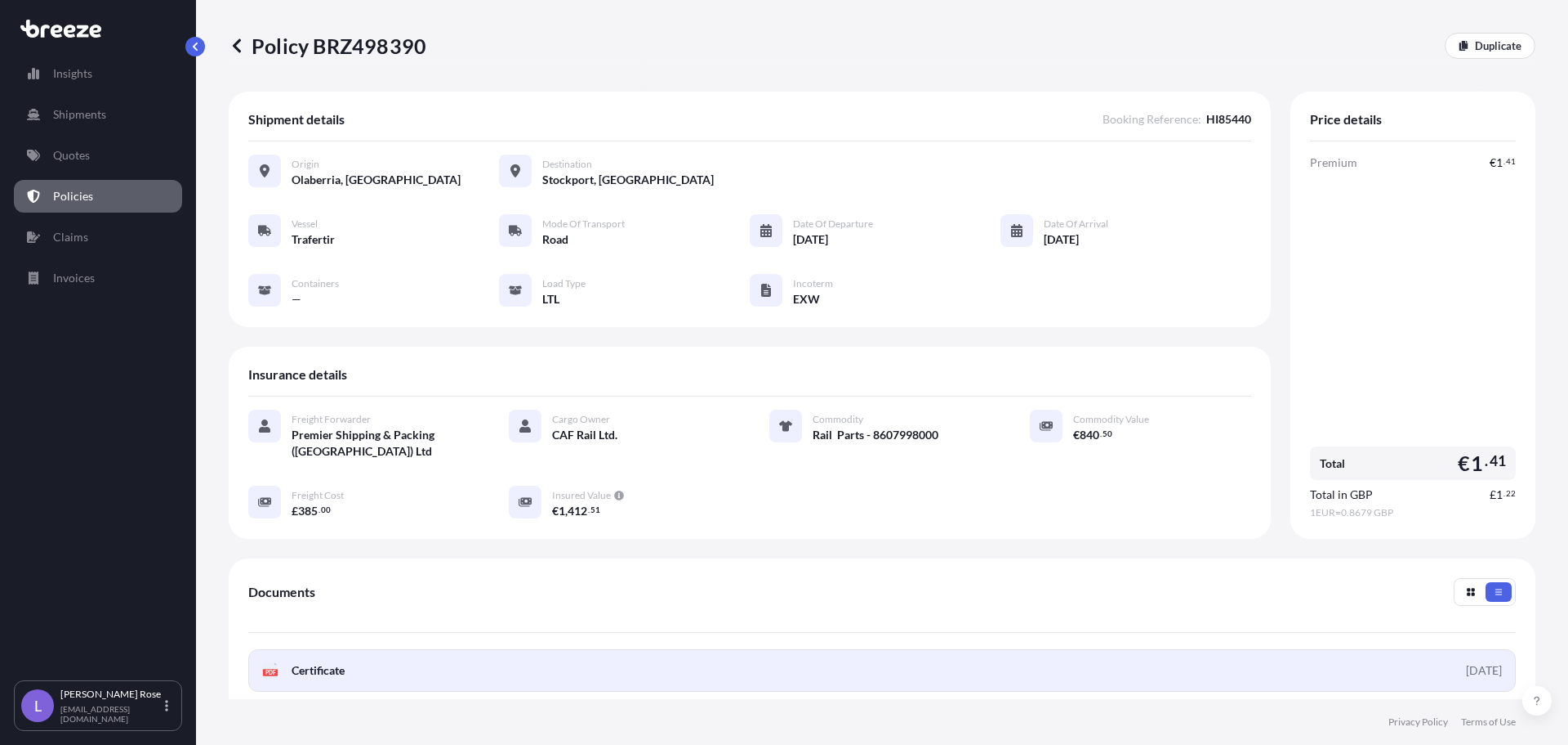
click at [1005, 670] on link "PDF Certificate [DATE]" at bounding box center [882, 670] width 1267 height 43
